Goal: Information Seeking & Learning: Learn about a topic

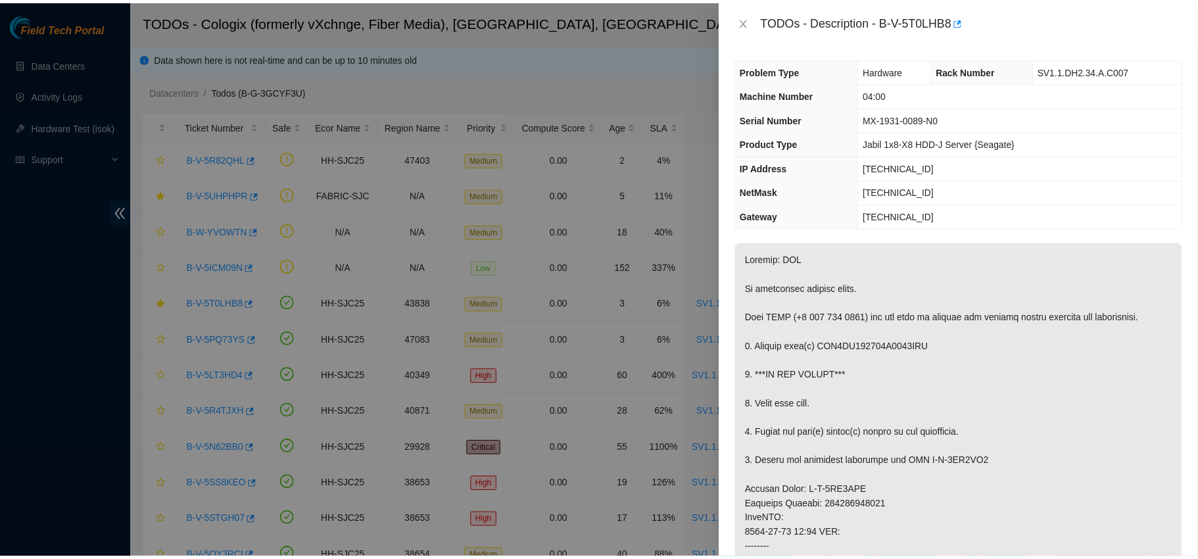
scroll to position [8, 0]
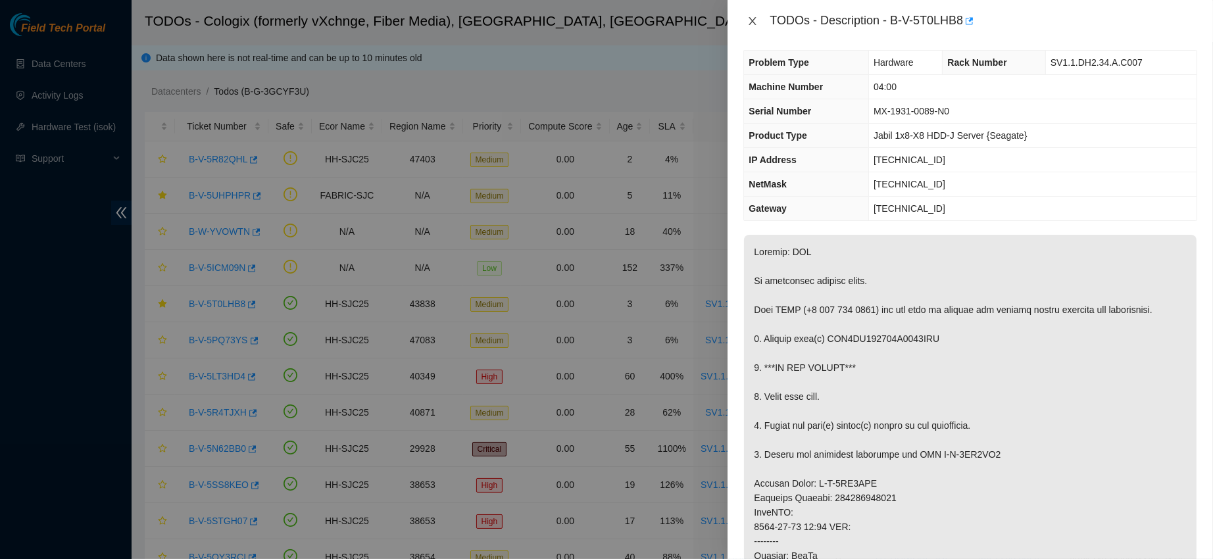
click at [752, 23] on icon "close" at bounding box center [752, 21] width 11 height 11
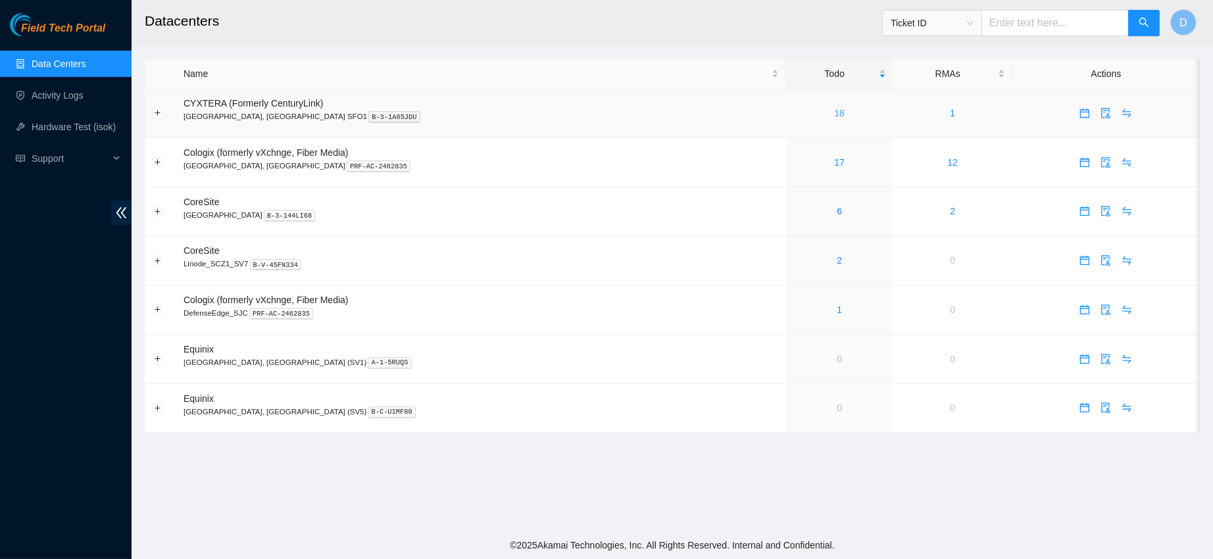
click at [834, 110] on link "18" at bounding box center [839, 113] width 11 height 11
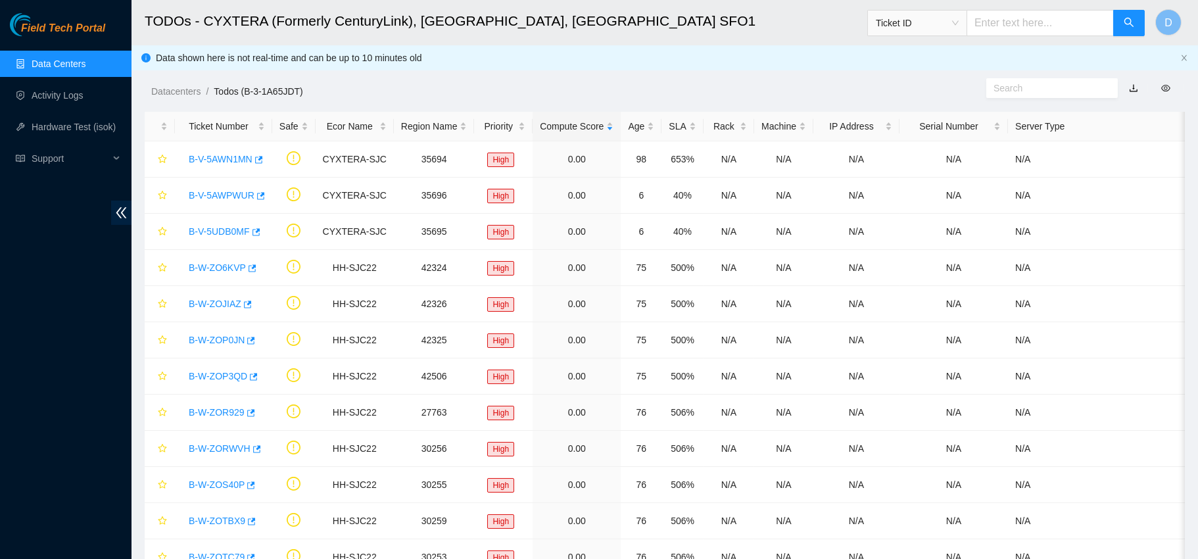
click at [74, 61] on link "Data Centers" at bounding box center [59, 64] width 54 height 11
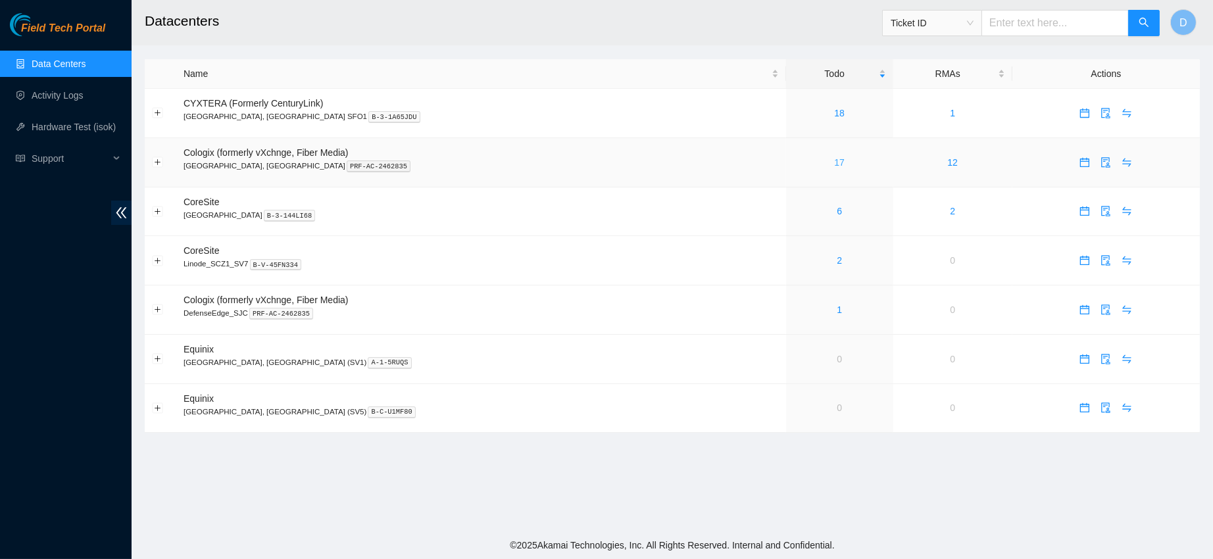
click at [834, 164] on link "17" at bounding box center [839, 162] width 11 height 11
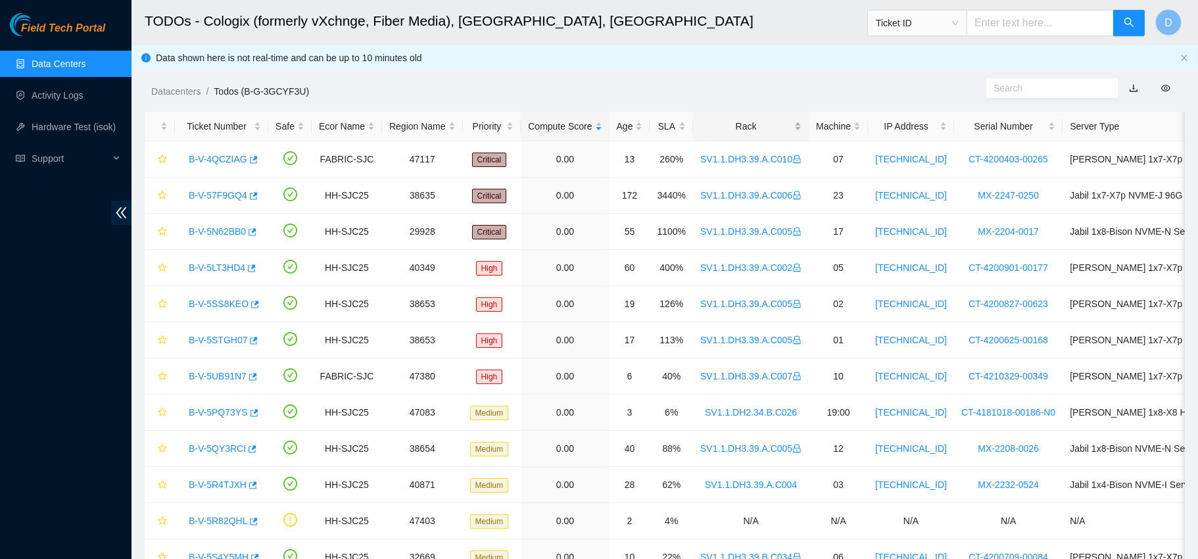
click at [731, 126] on div "Rack" at bounding box center [750, 126] width 101 height 14
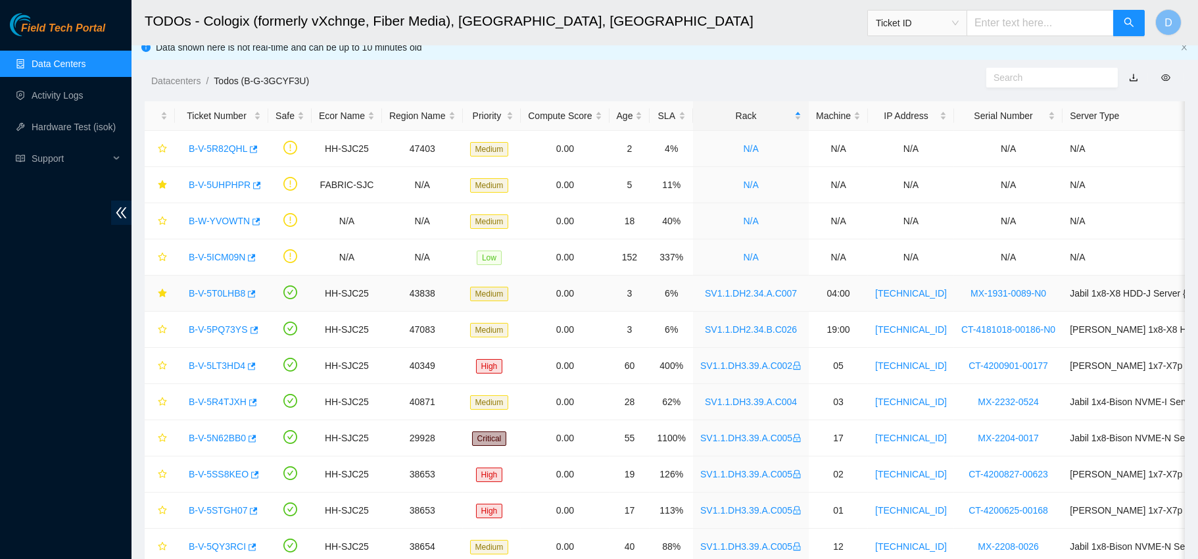
scroll to position [18, 0]
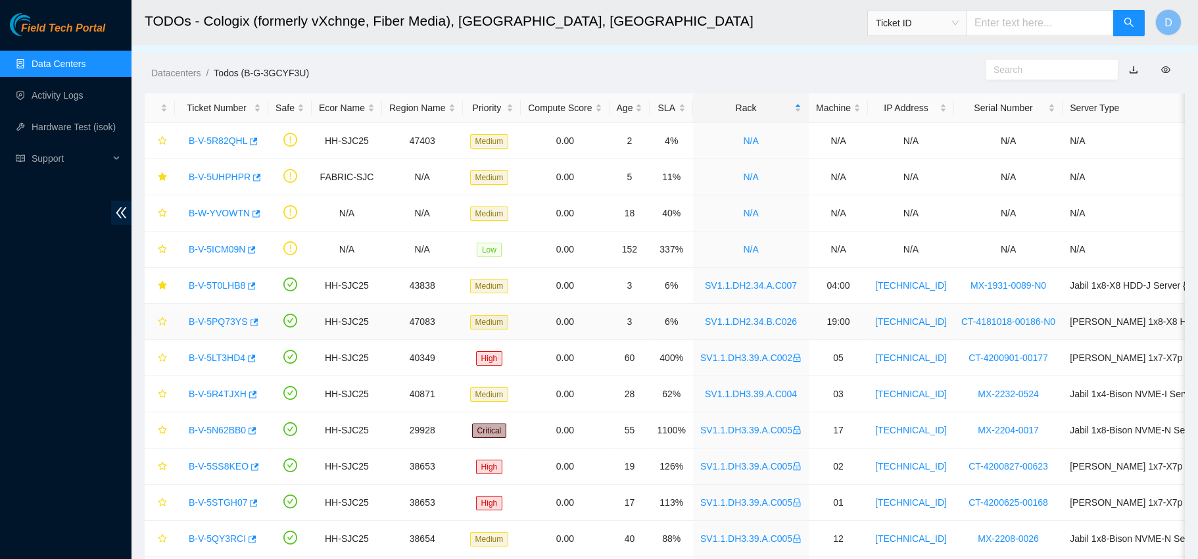
click at [220, 316] on link "B-V-5PQ73YS" at bounding box center [218, 321] width 59 height 11
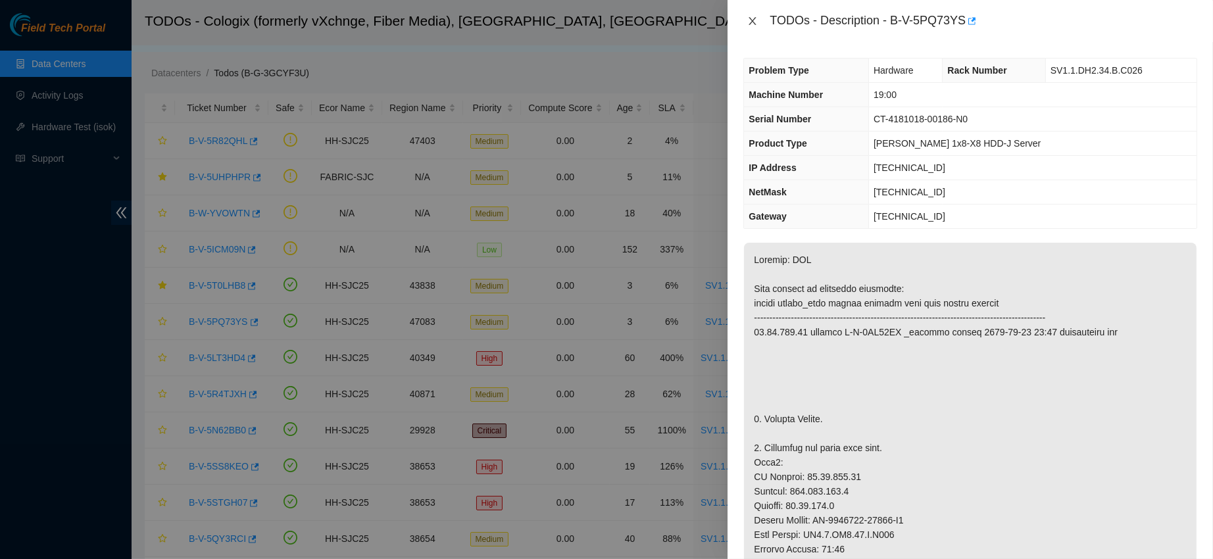
click at [748, 24] on icon "close" at bounding box center [752, 21] width 11 height 11
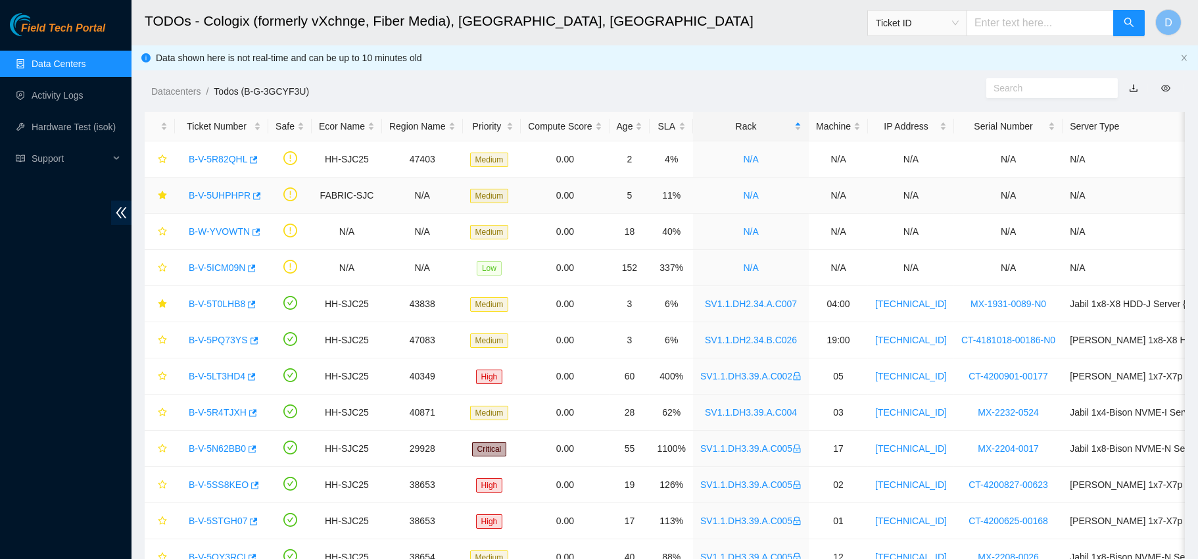
click at [232, 191] on link "B-V-5UHPHPR" at bounding box center [220, 195] width 62 height 11
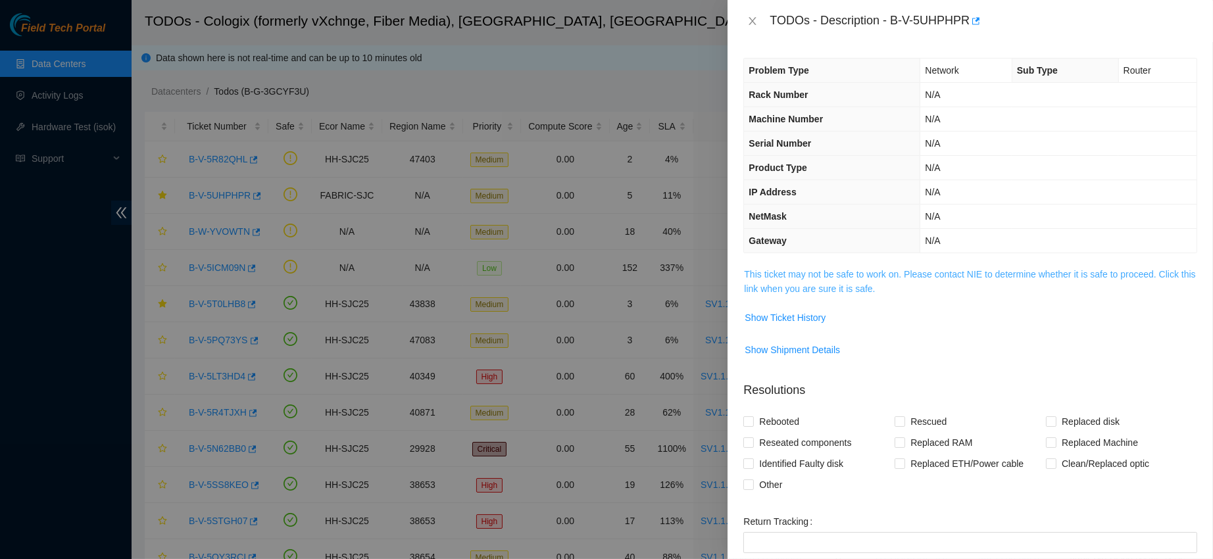
click at [881, 269] on link "This ticket may not be safe to work on. Please contact NIE to determine whether…" at bounding box center [969, 281] width 451 height 25
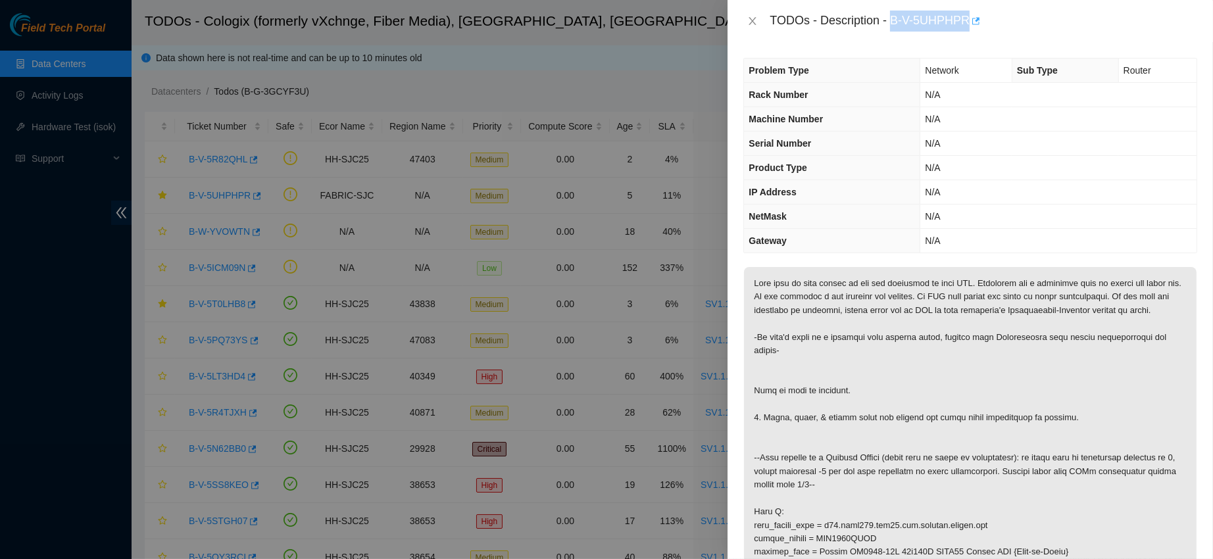
drag, startPoint x: 933, startPoint y: 17, endPoint x: 1037, endPoint y: 24, distance: 103.5
click at [1037, 24] on div "TODOs - Description - B-V-5UHPHPR" at bounding box center [984, 21] width 428 height 21
copy div "B-V-5UHPHPR"
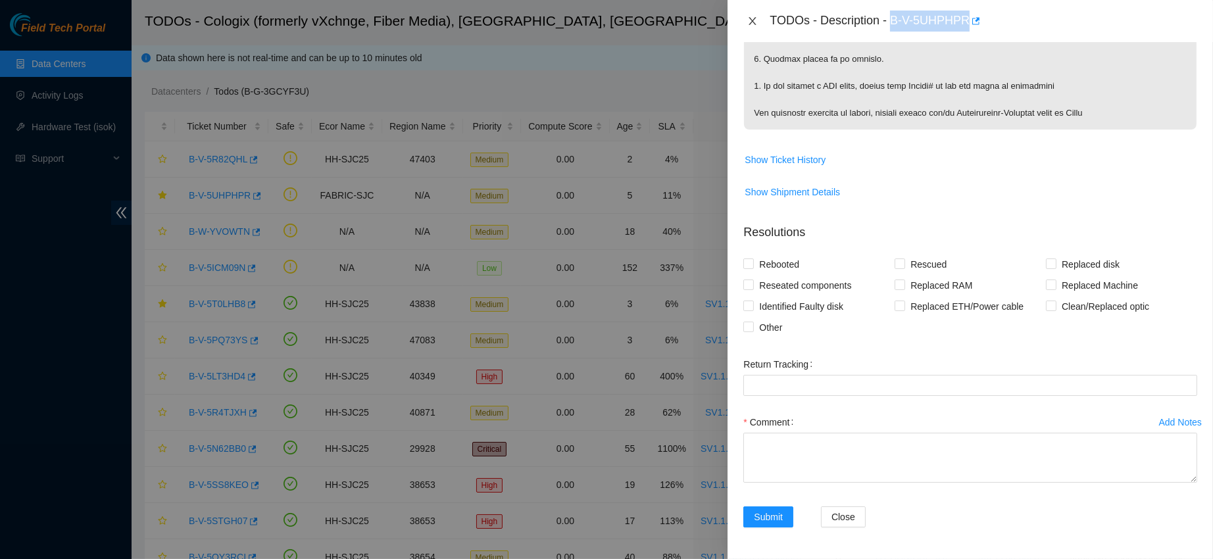
click at [753, 21] on icon "close" at bounding box center [752, 21] width 7 height 8
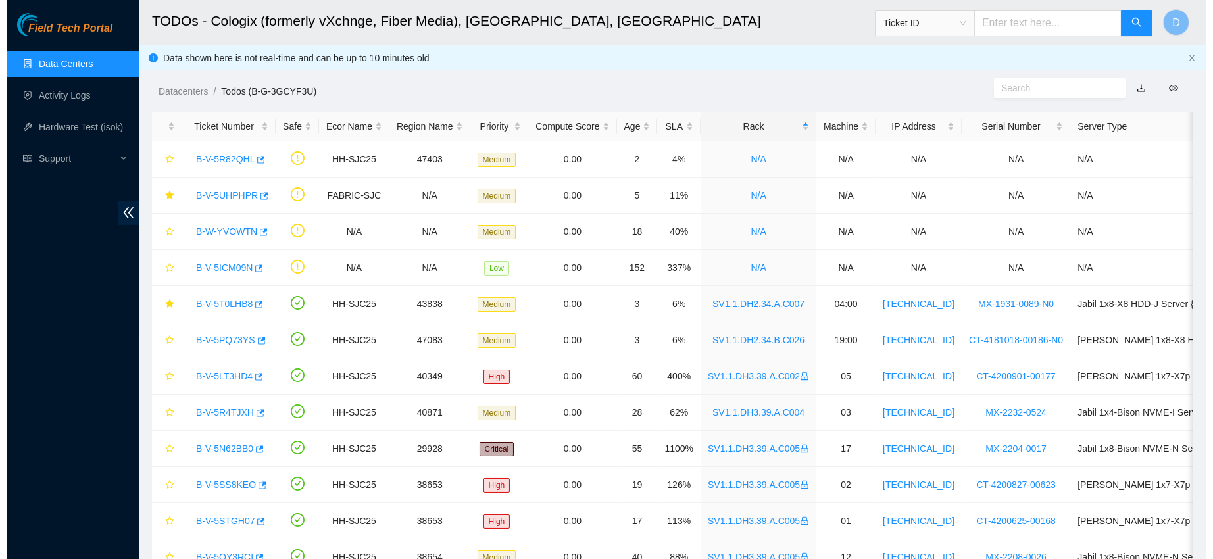
scroll to position [201, 0]
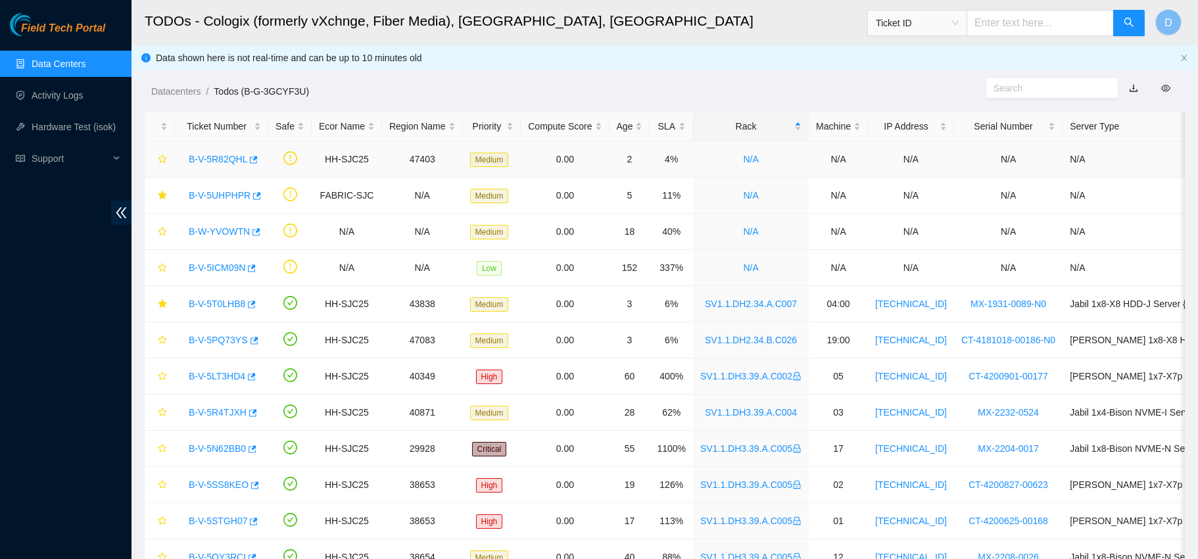
click at [222, 157] on link "B-V-5R82QHL" at bounding box center [218, 159] width 59 height 11
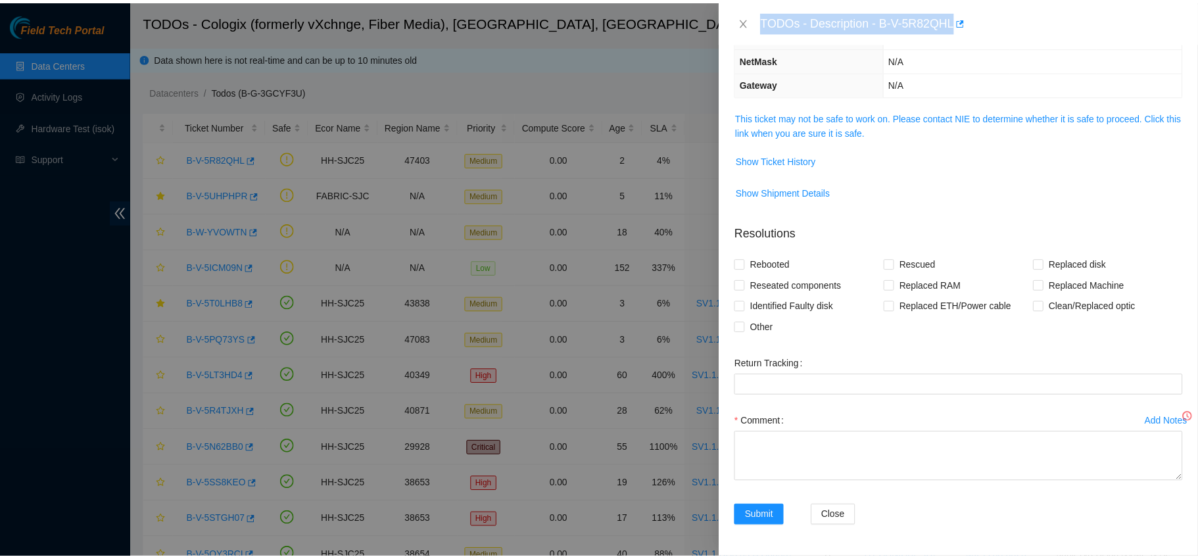
scroll to position [143, 0]
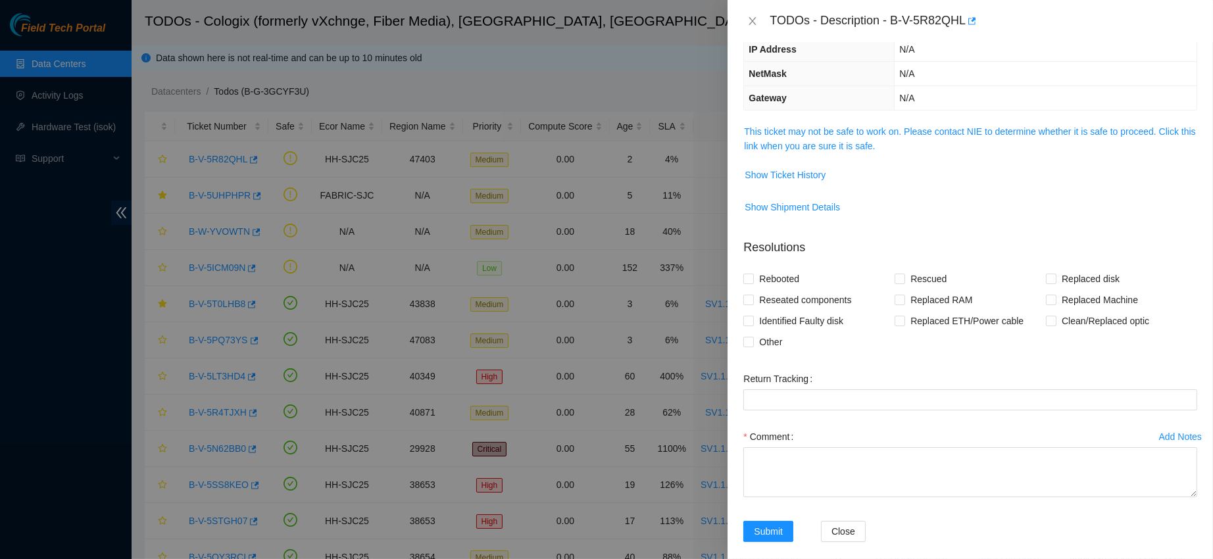
click at [758, 27] on div "TODOs - Description - B-V-5R82QHL" at bounding box center [970, 21] width 454 height 21
click at [754, 16] on icon "close" at bounding box center [752, 21] width 11 height 11
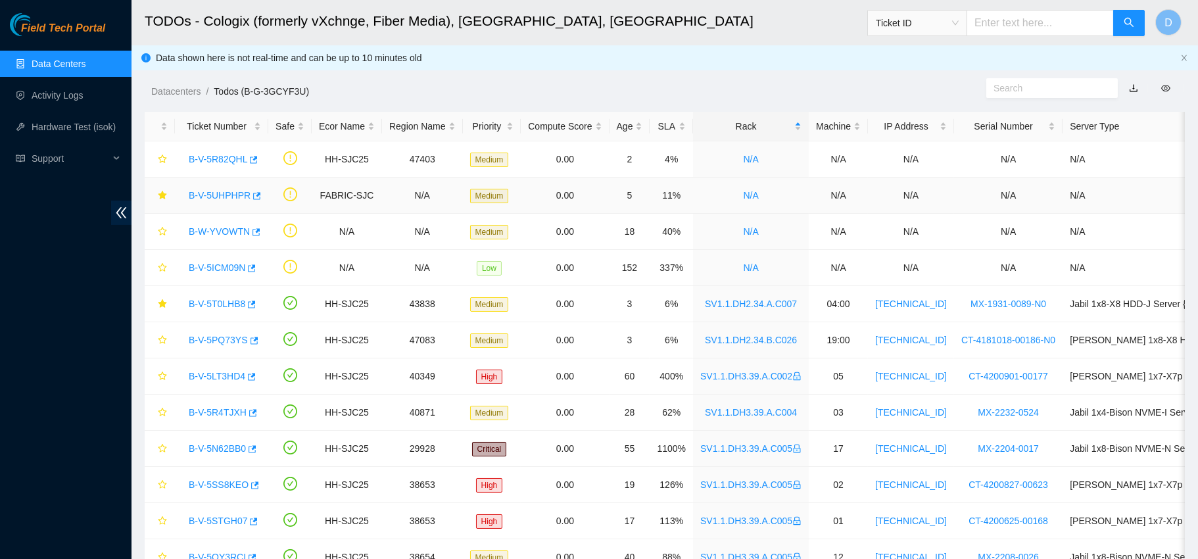
click at [217, 197] on link "B-V-5UHPHPR" at bounding box center [220, 195] width 62 height 11
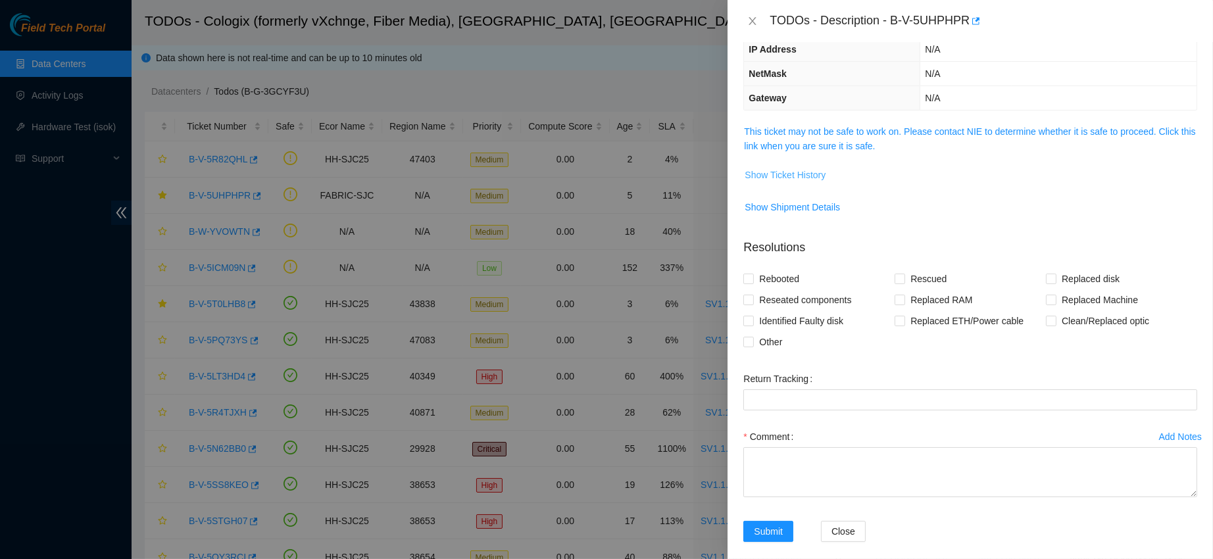
click at [805, 173] on span "Show Ticket History" at bounding box center [785, 175] width 81 height 14
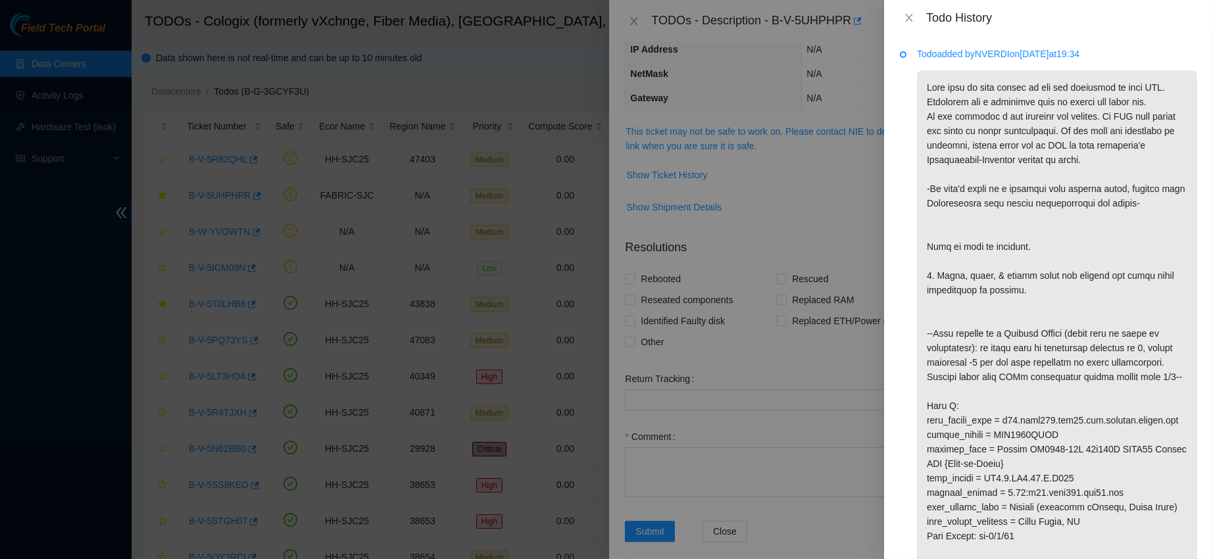
click at [994, 59] on p "Todo added by NVERDI on 2025-08-21 at 19:34" at bounding box center [1057, 54] width 280 height 14
click at [985, 55] on p "Todo added by NVERDI on 2025-08-21 at 19:34" at bounding box center [1057, 54] width 280 height 14
copy p "NVERDI"
click at [910, 11] on div "Todo History" at bounding box center [1048, 18] width 297 height 14
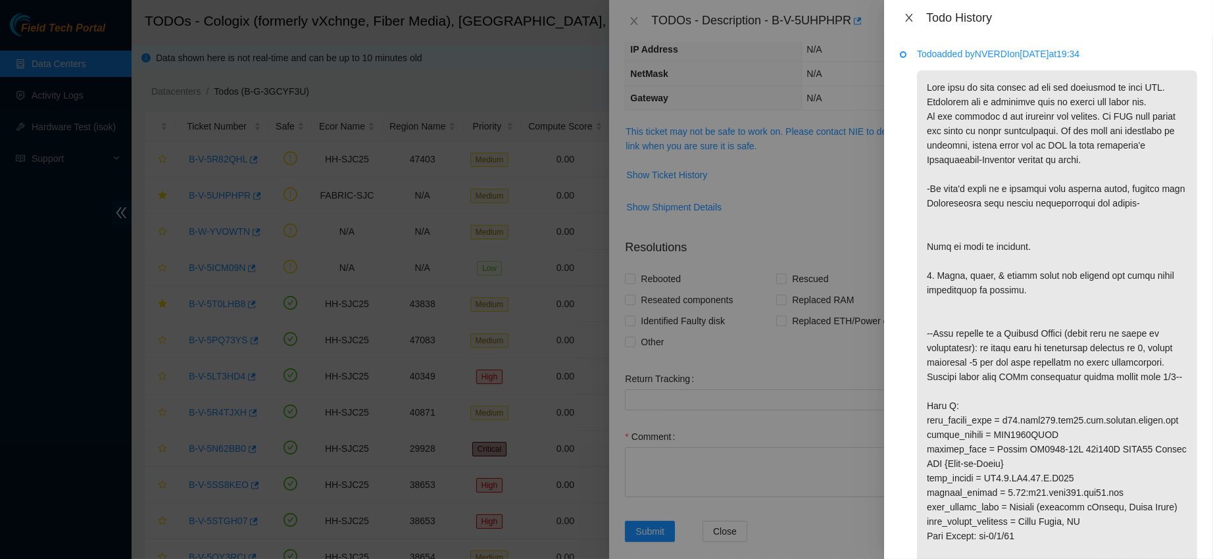
click at [910, 13] on icon "close" at bounding box center [909, 17] width 11 height 11
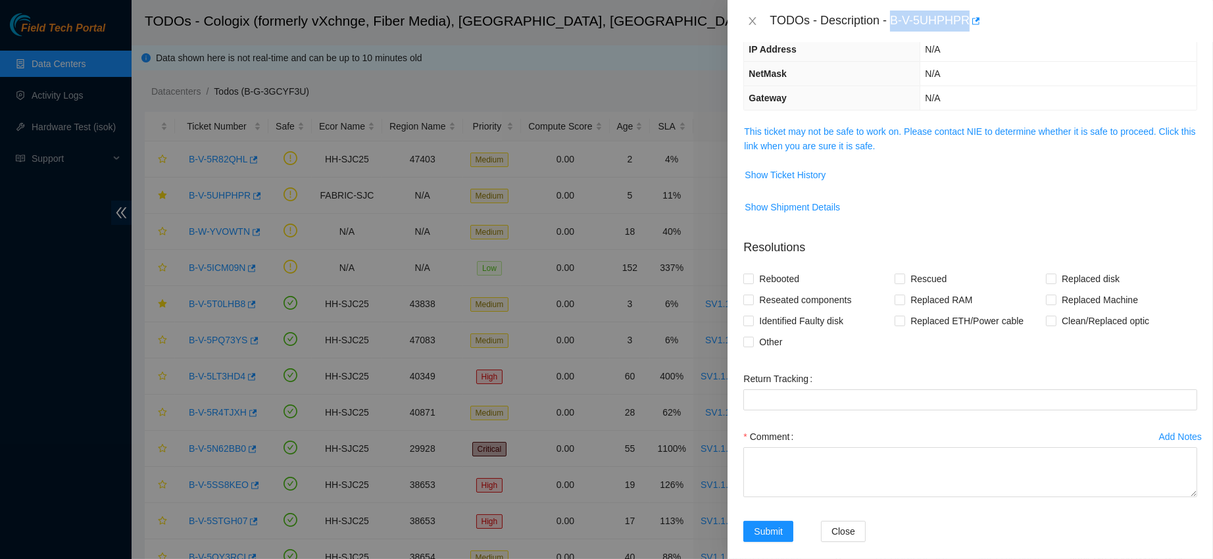
drag, startPoint x: 931, startPoint y: 16, endPoint x: 1033, endPoint y: 11, distance: 102.0
click at [1033, 11] on div "TODOs - Description - B-V-5UHPHPR" at bounding box center [984, 21] width 428 height 21
copy div "B-V-5UHPHPR"
click at [811, 149] on link "This ticket may not be safe to work on. Please contact NIE to determine whether…" at bounding box center [969, 138] width 451 height 25
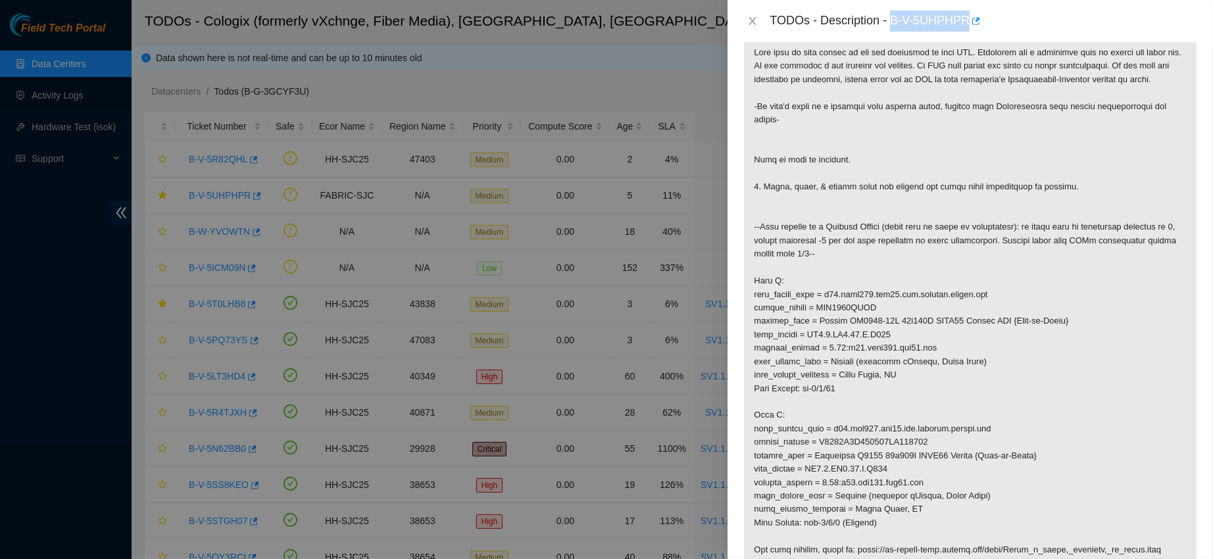
scroll to position [236, 0]
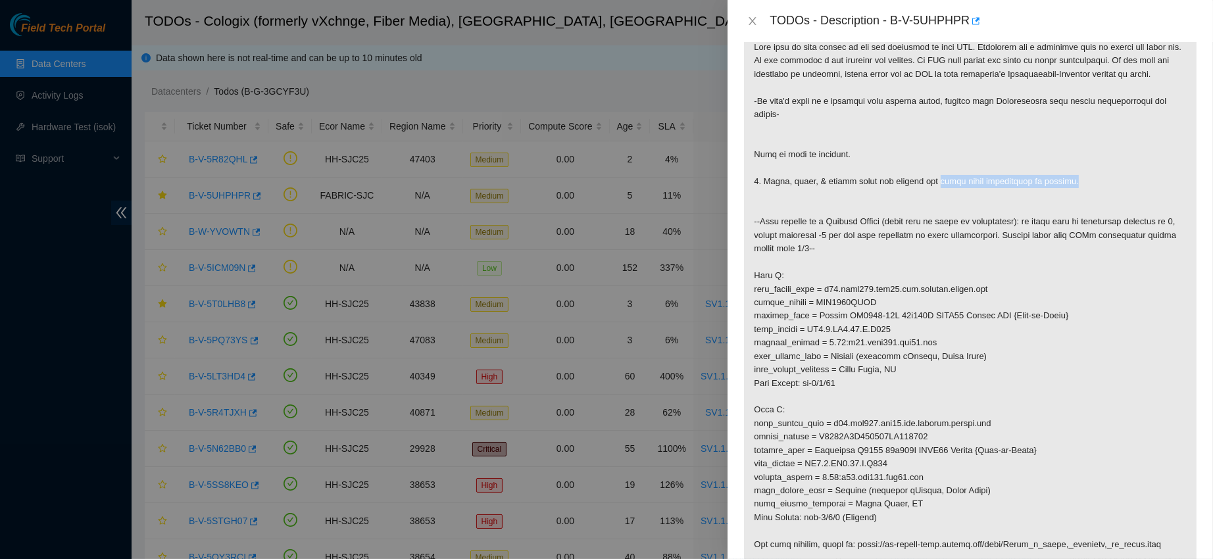
drag, startPoint x: 995, startPoint y: 270, endPoint x: 1008, endPoint y: 289, distance: 22.3
click at [1008, 289] on p at bounding box center [970, 363] width 452 height 664
copy p "patch panel connections in between."
click at [851, 269] on p at bounding box center [970, 363] width 452 height 664
drag, startPoint x: 932, startPoint y: 274, endPoint x: 944, endPoint y: 285, distance: 15.8
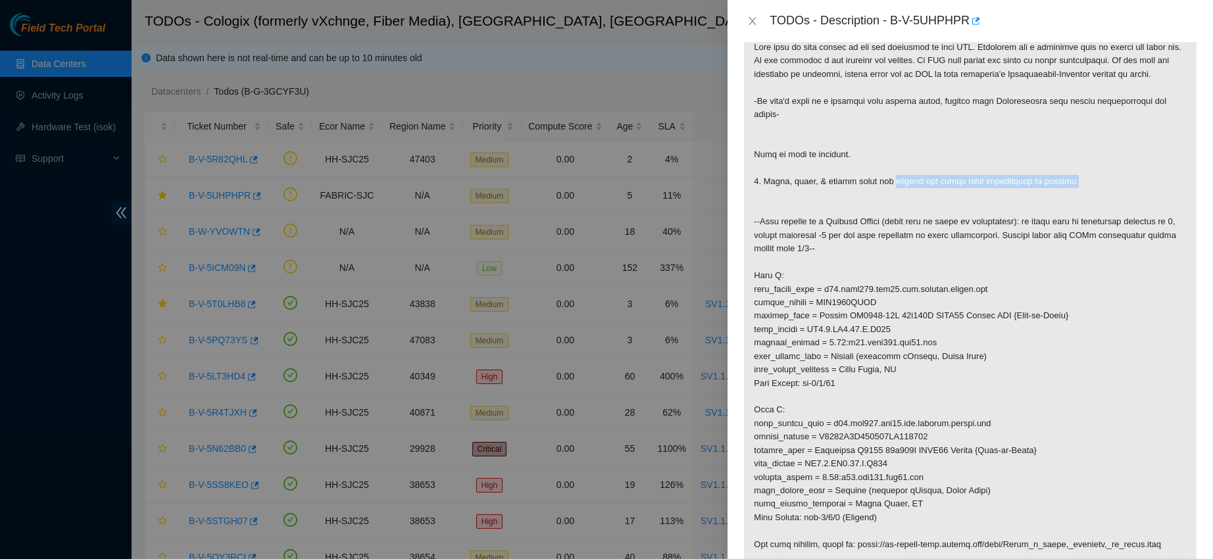
click at [944, 285] on p at bounding box center [970, 363] width 452 height 664
click at [989, 274] on p at bounding box center [970, 363] width 452 height 664
